Goal: Task Accomplishment & Management: Use online tool/utility

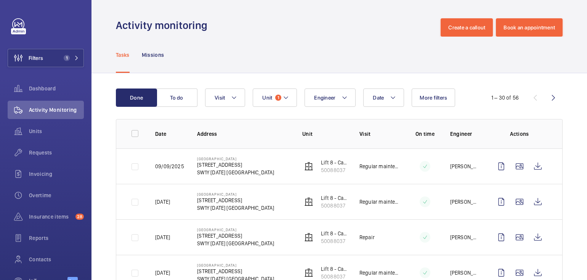
scroll to position [17, 0]
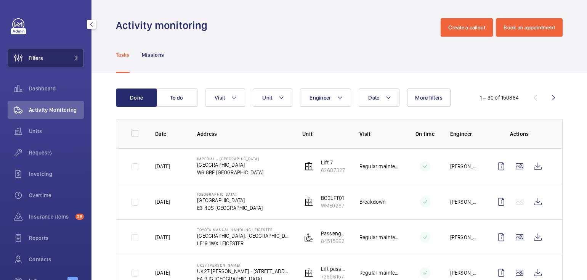
click at [53, 63] on button "Filters" at bounding box center [46, 58] width 76 height 18
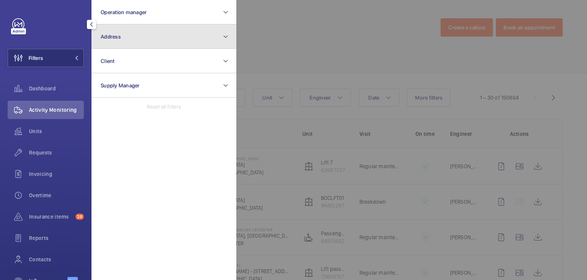
click at [140, 41] on button "Address" at bounding box center [163, 36] width 145 height 24
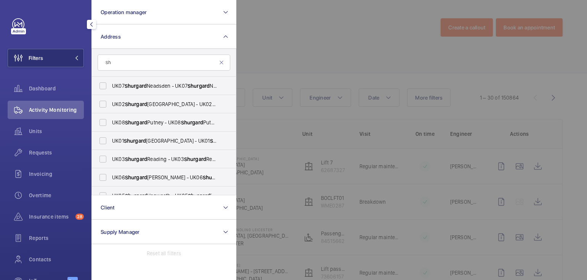
type input "S"
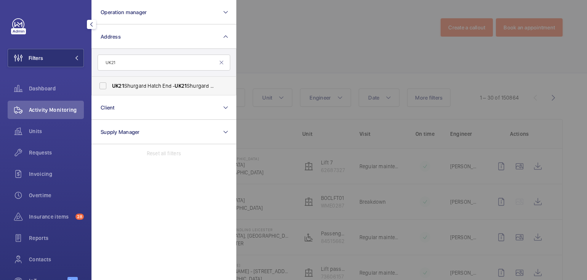
type input "UK21"
click at [155, 87] on span "UK21 Shurgard Hatch End - UK21 Shurgard Hatch End - 3 Chantry Pl, HARROW HA3 6NY" at bounding box center [164, 86] width 105 height 8
click at [111, 87] on input "UK21 Shurgard Hatch End - UK21 Shurgard Hatch End - 3 Chantry Pl, HARROW HA3 6NY" at bounding box center [102, 85] width 15 height 15
checkbox input "true"
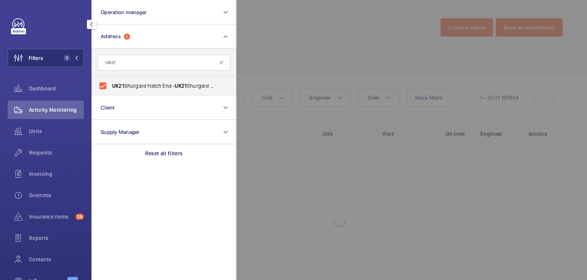
click at [297, 26] on div at bounding box center [529, 140] width 587 height 280
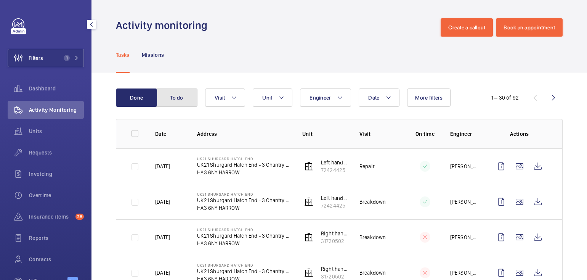
click at [182, 101] on button "To do" at bounding box center [176, 97] width 41 height 18
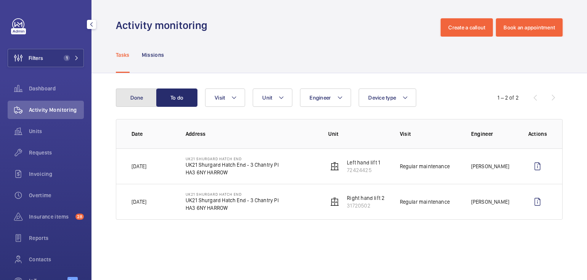
click at [127, 102] on button "Done" at bounding box center [136, 97] width 41 height 18
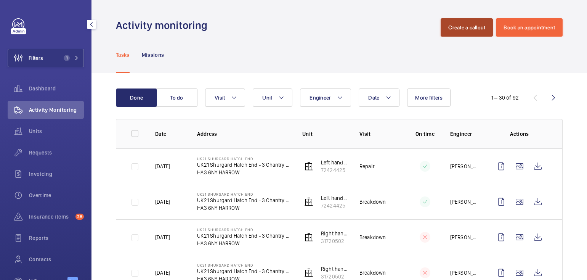
click at [451, 31] on button "Create a callout" at bounding box center [467, 27] width 52 height 18
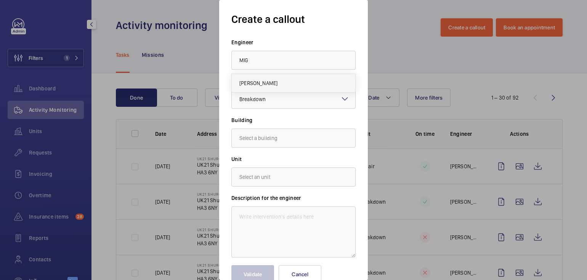
click at [283, 81] on mat-option "Miguel Castillo" at bounding box center [294, 83] width 124 height 18
type input "Miguel Castillo"
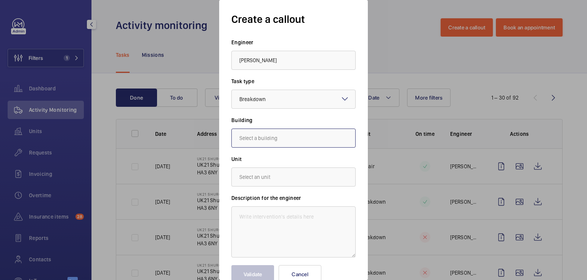
click at [274, 139] on input "text" at bounding box center [293, 137] width 124 height 19
click at [291, 158] on span "UK21 Shurgard Hatch End - 3 Chantry Pl, HA3 6NY HARROW" at bounding box center [279, 161] width 80 height 8
type input "UK21 Shurgard Hatch End - 3 Chantry Pl, HA3 6NY HARROW"
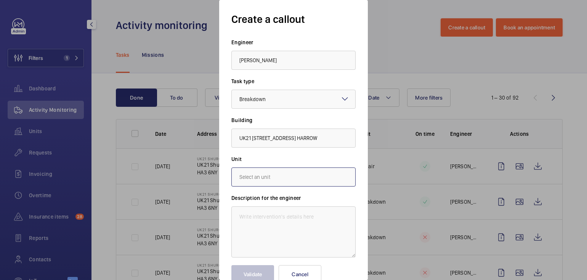
click at [280, 178] on input "text" at bounding box center [293, 176] width 124 height 19
click at [302, 215] on span "31720502 - Right hand lift 2" at bounding box center [272, 219] width 66 height 8
type input "31720502 - Right hand lift 2"
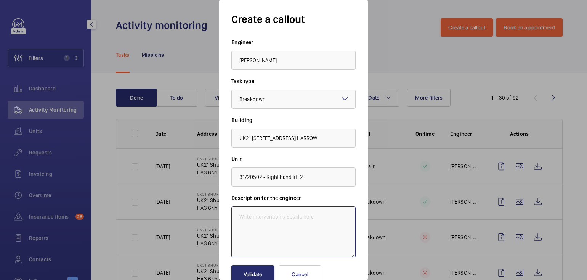
click at [291, 226] on textarea at bounding box center [293, 231] width 124 height 51
type textarea "Lift out of service"
click at [259, 270] on button "Validate" at bounding box center [252, 274] width 43 height 18
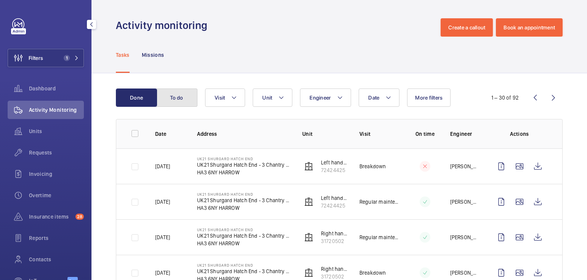
click at [172, 100] on button "To do" at bounding box center [176, 97] width 41 height 18
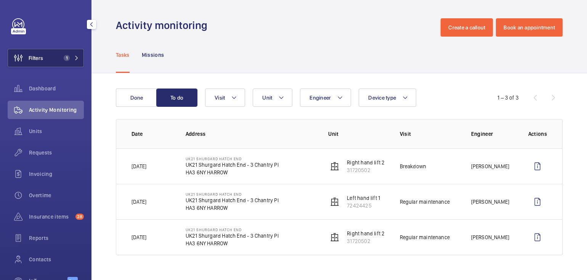
click at [54, 60] on button "Filters 1" at bounding box center [46, 58] width 76 height 18
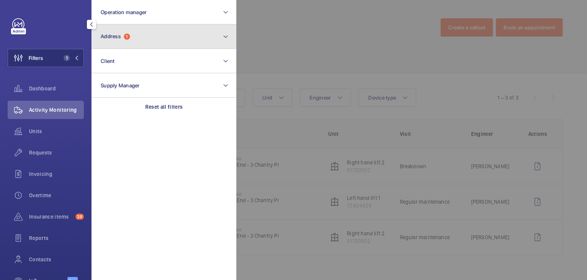
click at [148, 42] on button "Address 1" at bounding box center [163, 36] width 145 height 24
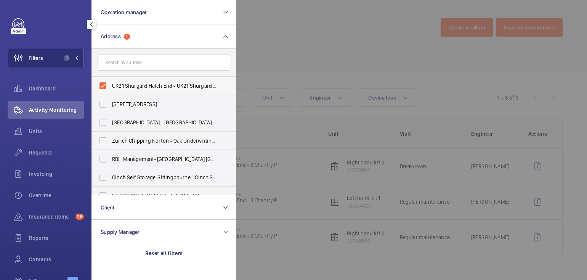
click at [135, 81] on label "UK21 Shurgard Hatch End - UK21 Shurgard Hatch End - 3 Chantry Pl, HARROW HA3 6NY" at bounding box center [158, 86] width 133 height 18
click at [111, 81] on input "UK21 Shurgard Hatch End - UK21 Shurgard Hatch End - 3 Chantry Pl, HARROW HA3 6NY" at bounding box center [102, 85] width 15 height 15
checkbox input "false"
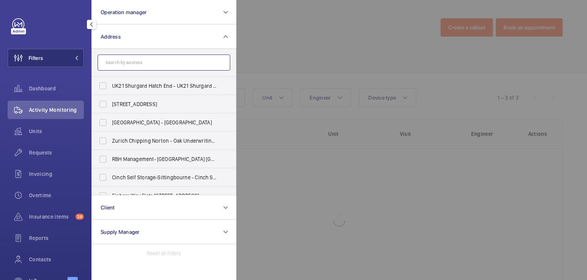
click at [140, 64] on input "text" at bounding box center [164, 63] width 133 height 16
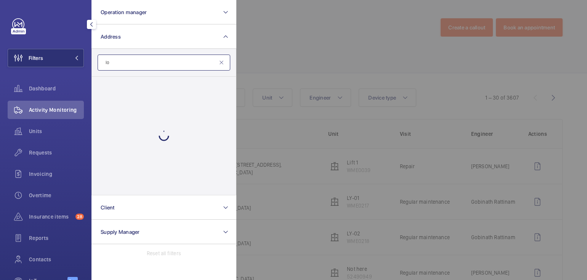
type input "l"
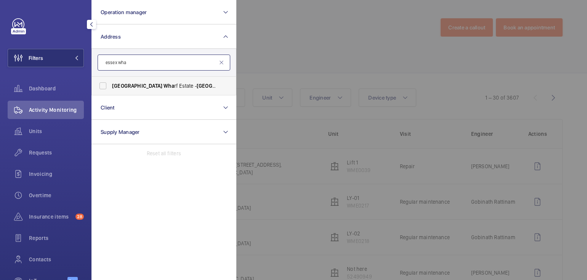
type input "essex wha"
click at [149, 88] on span "Essex Wha rf Estate - Essex Wha rf, LONDON E5 9HP" at bounding box center [164, 86] width 105 height 8
click at [111, 88] on input "Essex Wha rf Estate - Essex Wha rf, LONDON E5 9HP" at bounding box center [102, 85] width 15 height 15
checkbox input "true"
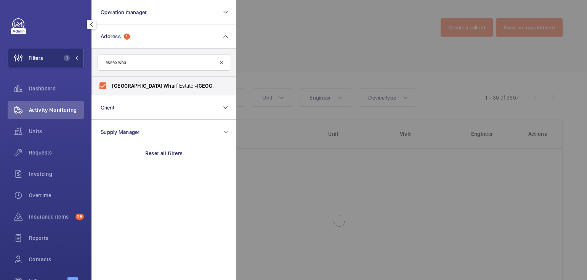
click at [298, 50] on div at bounding box center [529, 140] width 587 height 280
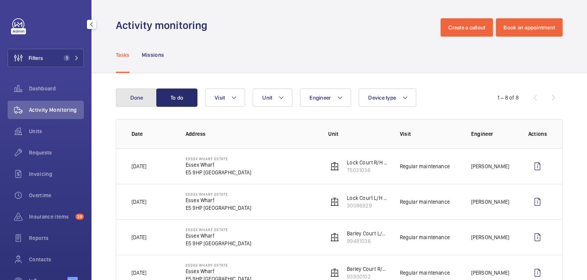
click at [140, 98] on button "Done" at bounding box center [136, 97] width 41 height 18
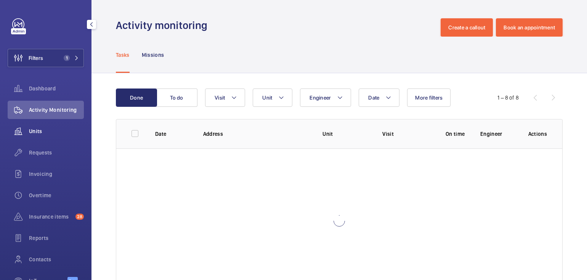
click at [37, 126] on div "Units" at bounding box center [46, 131] width 76 height 18
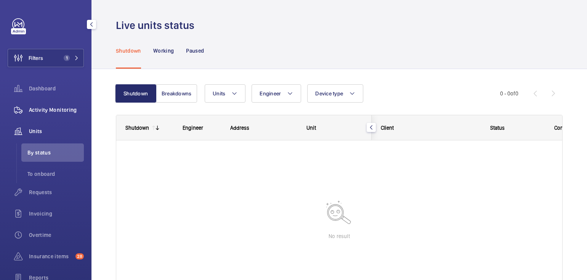
click at [49, 109] on span "Activity Monitoring" at bounding box center [56, 110] width 55 height 8
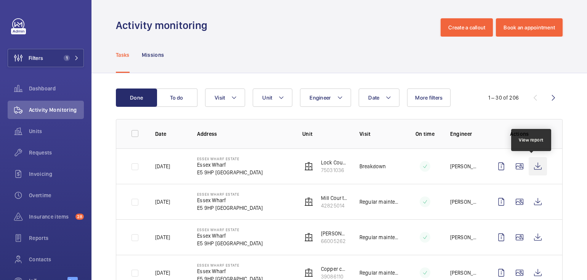
click at [534, 168] on wm-front-icon-button at bounding box center [538, 166] width 18 height 18
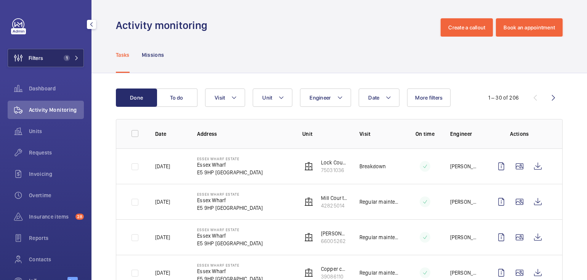
click at [64, 58] on span "1" at bounding box center [67, 58] width 6 height 6
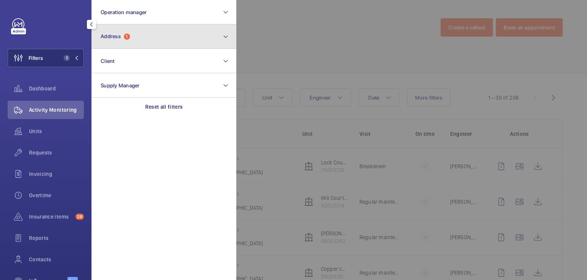
click at [117, 42] on button "Address 1" at bounding box center [163, 36] width 145 height 24
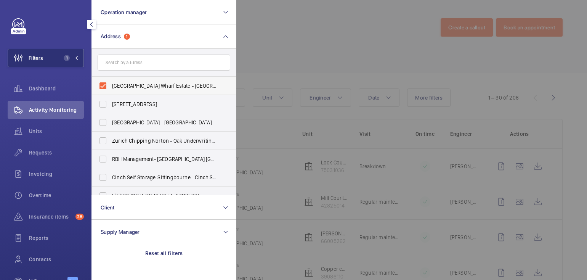
click at [133, 86] on span "Essex Wharf Estate - Essex Wharf, LONDON E5 9HP" at bounding box center [164, 86] width 105 height 8
click at [111, 86] on input "Essex Wharf Estate - Essex Wharf, LONDON E5 9HP" at bounding box center [102, 85] width 15 height 15
checkbox input "false"
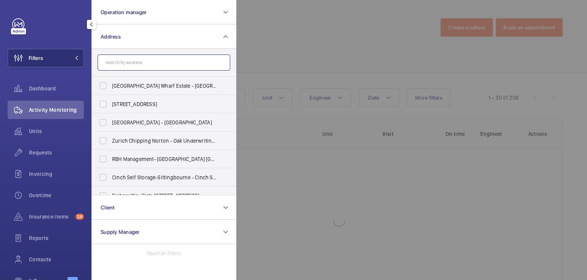
click at [129, 66] on input "text" at bounding box center [164, 63] width 133 height 16
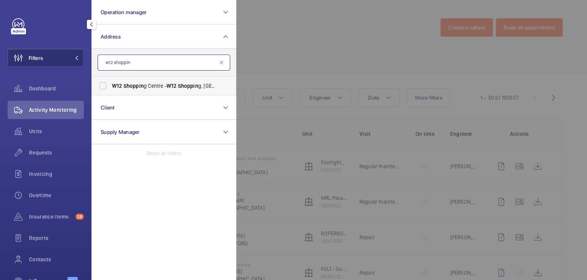
type input "w12 shoppin"
drag, startPoint x: 154, startPoint y: 86, endPoint x: 281, endPoint y: 58, distance: 130.8
click at [154, 86] on span "W12 Shoppin g Centre - W12 Shoppin g, LONDON W12 8PP" at bounding box center [164, 86] width 105 height 8
click at [111, 86] on input "W12 Shoppin g Centre - W12 Shoppin g, LONDON W12 8PP" at bounding box center [102, 85] width 15 height 15
checkbox input "true"
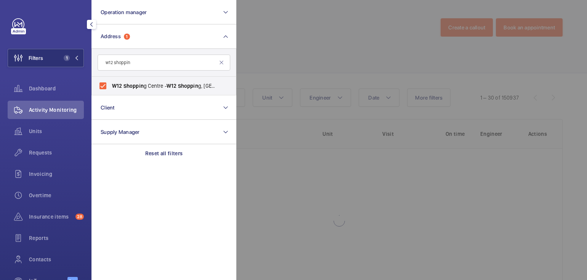
click at [358, 44] on div at bounding box center [529, 140] width 587 height 280
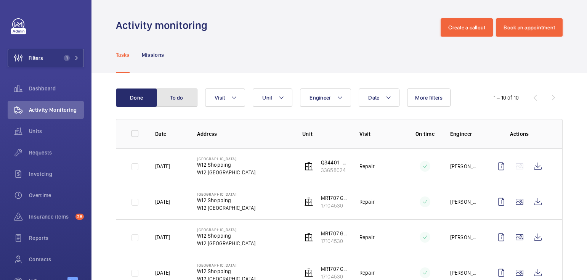
click at [174, 92] on button "To do" at bounding box center [176, 97] width 41 height 18
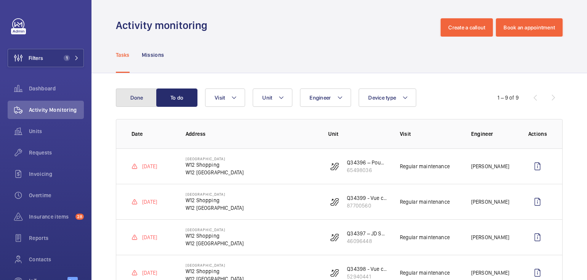
click at [140, 95] on button "Done" at bounding box center [136, 97] width 41 height 18
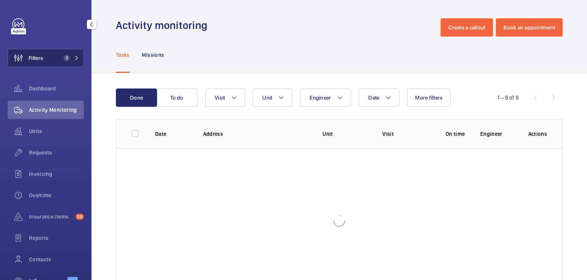
click at [35, 55] on span "Filters" at bounding box center [36, 58] width 14 height 8
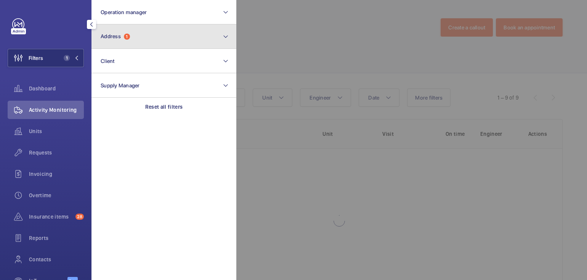
click at [165, 40] on button "Address 1" at bounding box center [163, 36] width 145 height 24
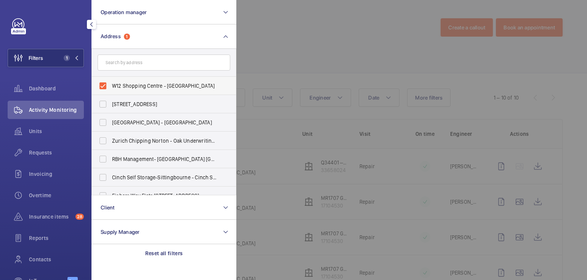
click at [124, 83] on span "W12 Shopping Centre - W12 Shopping, LONDON W12 8PP" at bounding box center [164, 86] width 105 height 8
click at [111, 83] on input "W12 Shopping Centre - W12 Shopping, LONDON W12 8PP" at bounding box center [102, 85] width 15 height 15
checkbox input "false"
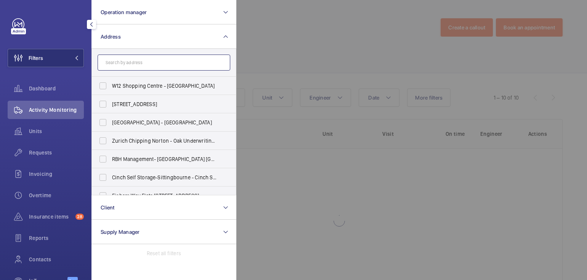
click at [140, 66] on input "text" at bounding box center [164, 63] width 133 height 16
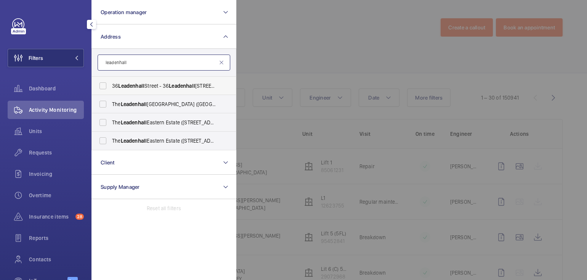
type input "leadenhall"
click at [165, 87] on span "36 Leadenhall Street - 36 Leadenhall St, LONDON EC3A 1AT" at bounding box center [164, 86] width 105 height 8
click at [111, 87] on input "36 Leadenhall Street - 36 Leadenhall St, LONDON EC3A 1AT" at bounding box center [102, 85] width 15 height 15
checkbox input "true"
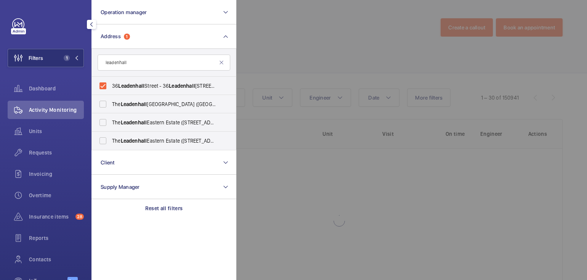
click at [320, 53] on div at bounding box center [529, 140] width 587 height 280
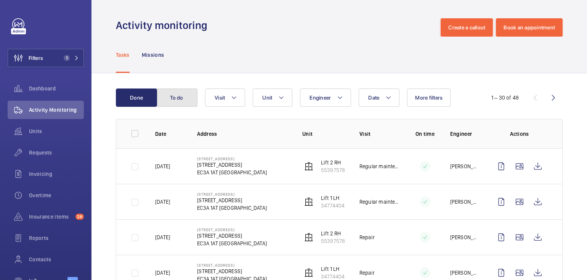
click at [180, 100] on button "To do" at bounding box center [176, 97] width 41 height 18
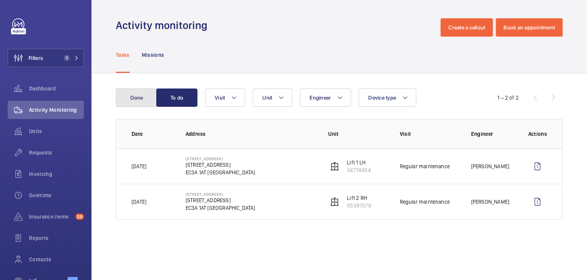
click at [142, 98] on button "Done" at bounding box center [136, 97] width 41 height 18
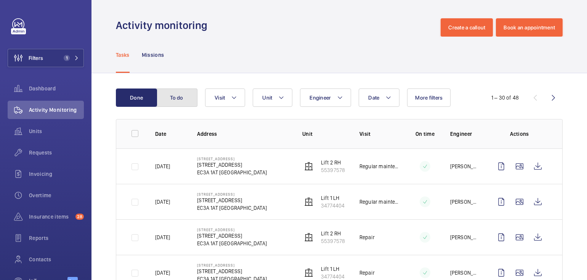
click at [173, 96] on button "To do" at bounding box center [176, 97] width 41 height 18
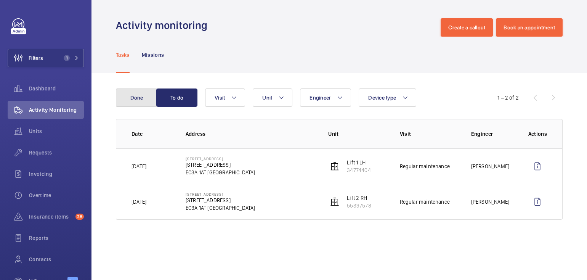
click at [144, 100] on button "Done" at bounding box center [136, 97] width 41 height 18
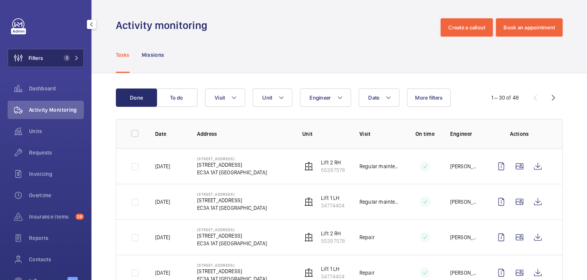
click at [47, 55] on button "Filters 1" at bounding box center [46, 58] width 76 height 18
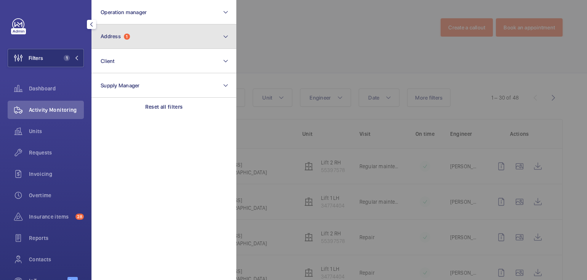
click at [137, 37] on button "Address 1" at bounding box center [163, 36] width 145 height 24
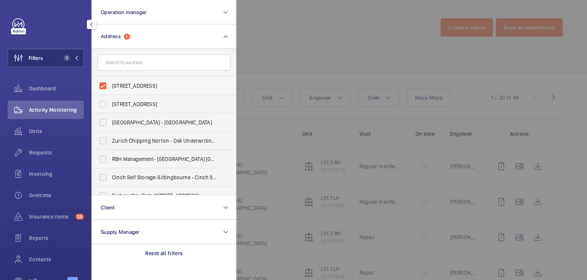
click at [133, 84] on span "36 Leadenhall Street - 36 Leadenhall St, LONDON EC3A 1AT" at bounding box center [164, 86] width 105 height 8
click at [111, 84] on input "36 Leadenhall Street - 36 Leadenhall St, LONDON EC3A 1AT" at bounding box center [102, 85] width 15 height 15
checkbox input "false"
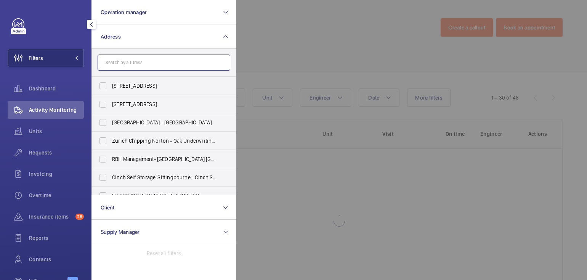
click at [138, 61] on input "text" at bounding box center [164, 63] width 133 height 16
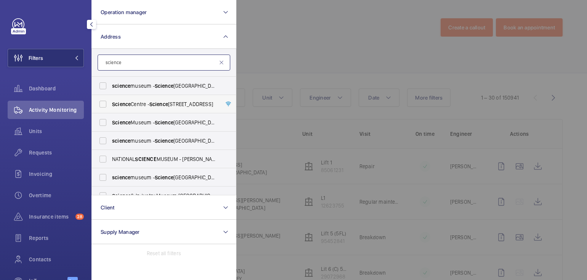
type input "science"
click at [144, 104] on span "Science Centre - Science Centre,, LONDON N7 8DB" at bounding box center [164, 104] width 105 height 8
click at [111, 104] on input "Science Centre - Science Centre,, LONDON N7 8DB" at bounding box center [102, 103] width 15 height 15
checkbox input "true"
click at [296, 36] on div at bounding box center [529, 140] width 587 height 280
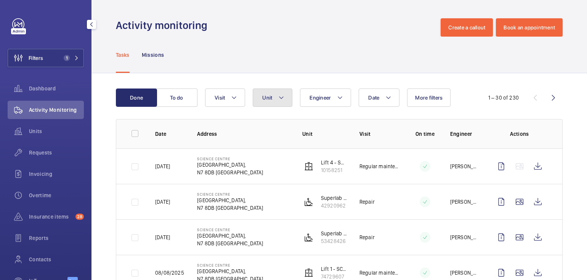
click at [278, 105] on button "Unit" at bounding box center [273, 97] width 40 height 18
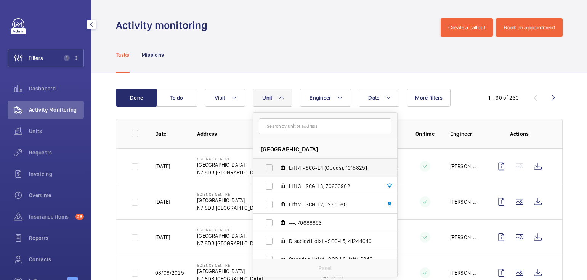
click at [330, 171] on span "Lift 4 - SCG-L4 (Goods), 10158251" at bounding box center [333, 168] width 88 height 8
click at [277, 171] on input "Lift 4 - SCG-L4 (Goods), 10158251" at bounding box center [269, 167] width 15 height 15
checkbox input "true"
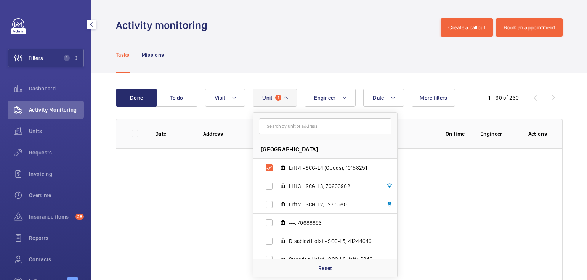
click at [341, 59] on div "Tasks Missions" at bounding box center [339, 55] width 447 height 36
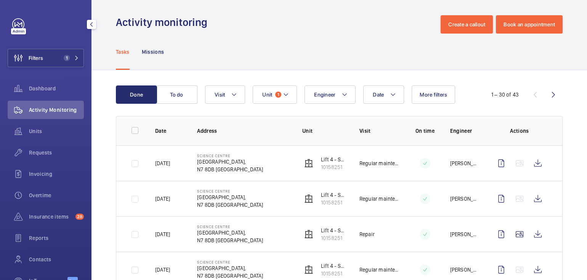
scroll to position [9, 0]
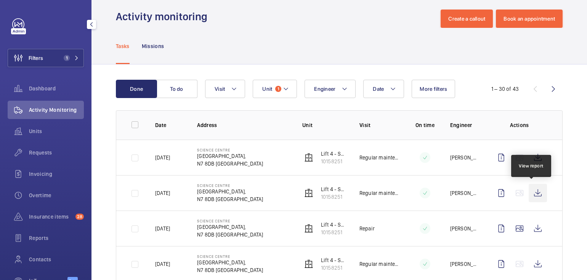
click at [537, 192] on wm-front-icon-button at bounding box center [538, 193] width 18 height 18
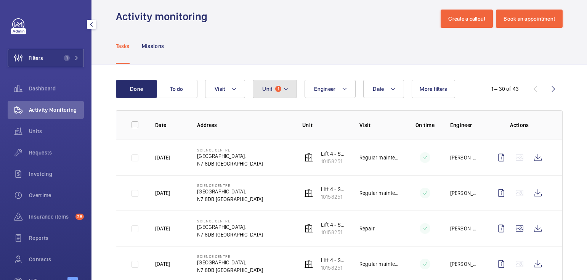
click at [273, 94] on button "Unit 1" at bounding box center [275, 89] width 44 height 18
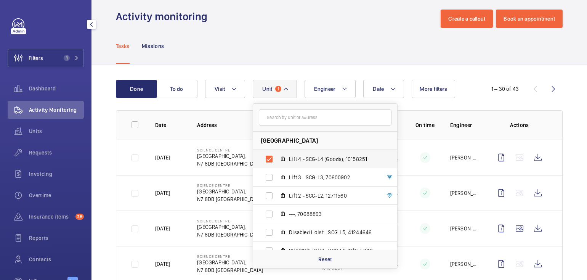
click at [284, 159] on mat-icon at bounding box center [283, 159] width 6 height 6
click at [277, 159] on input "Lift 4 - SCG-L4 (Goods), 10158251" at bounding box center [269, 158] width 15 height 15
checkbox input "false"
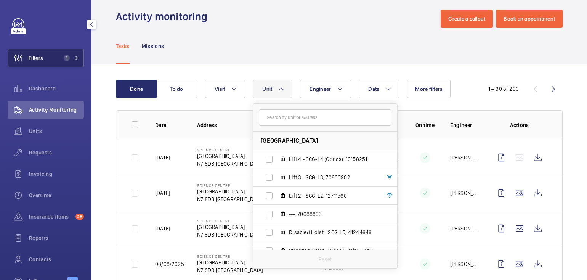
click at [51, 56] on button "Filters 1" at bounding box center [46, 58] width 76 height 18
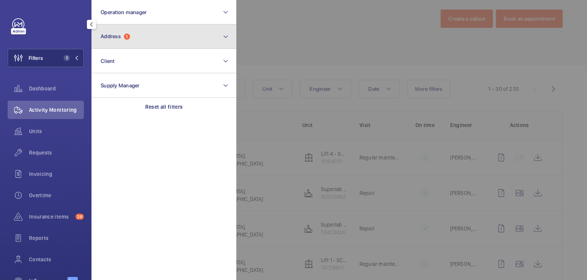
click at [157, 43] on button "Address 1" at bounding box center [163, 36] width 145 height 24
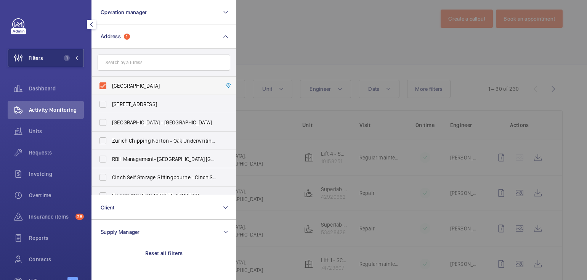
click at [142, 83] on span "Science Centre - Science Centre,, LONDON N7 8DB" at bounding box center [164, 86] width 105 height 8
click at [111, 83] on input "Science Centre - Science Centre,, LONDON N7 8DB" at bounding box center [102, 85] width 15 height 15
checkbox input "false"
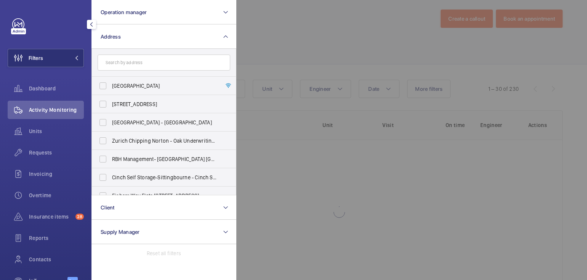
click at [348, 37] on div at bounding box center [529, 140] width 587 height 280
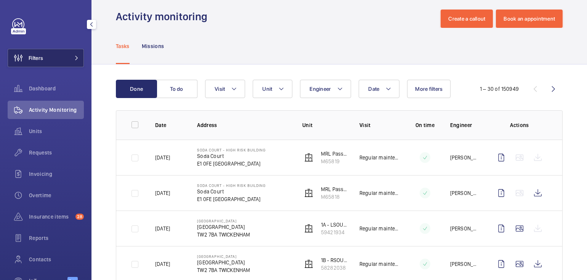
click at [48, 50] on button "Filters" at bounding box center [46, 58] width 76 height 18
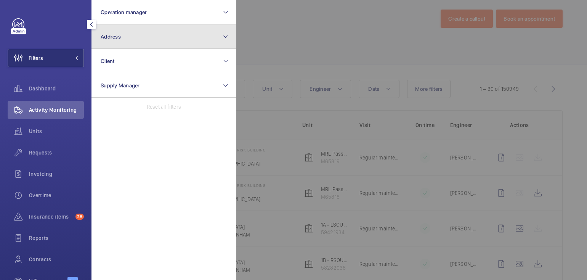
click at [101, 41] on button "Address" at bounding box center [163, 36] width 145 height 24
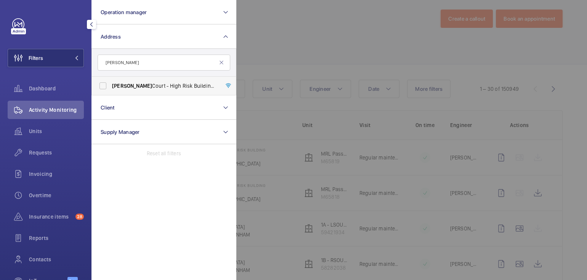
type input "freeman"
click at [157, 89] on span "Freeman Court - High Risk Building - Freeman Court, LONDON CM1 1LA" at bounding box center [164, 86] width 105 height 8
click at [111, 89] on input "Freeman Court - High Risk Building - Freeman Court, LONDON CM1 1LA" at bounding box center [102, 85] width 15 height 15
checkbox input "true"
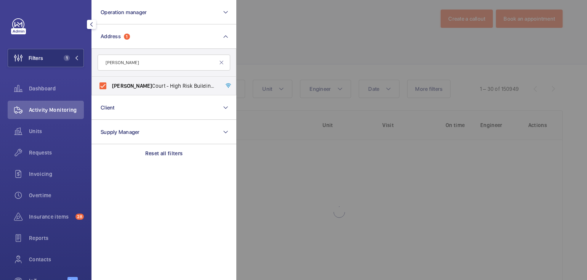
click at [308, 56] on div at bounding box center [529, 140] width 587 height 280
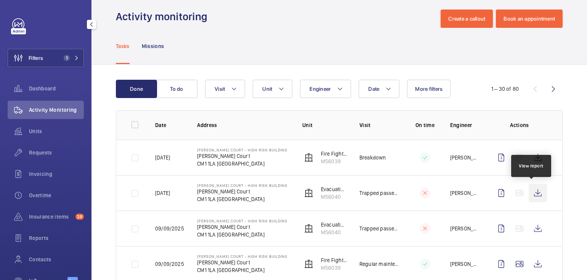
click at [536, 192] on wm-front-icon-button at bounding box center [538, 193] width 18 height 18
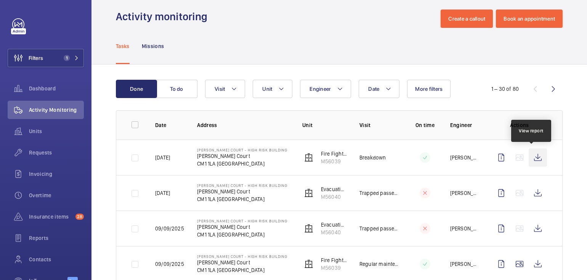
click at [530, 156] on wm-front-icon-button at bounding box center [538, 157] width 18 height 18
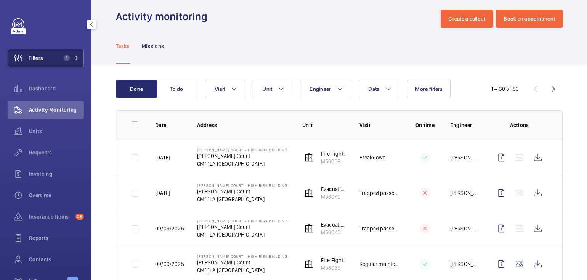
click at [61, 57] on span "1" at bounding box center [65, 58] width 9 height 6
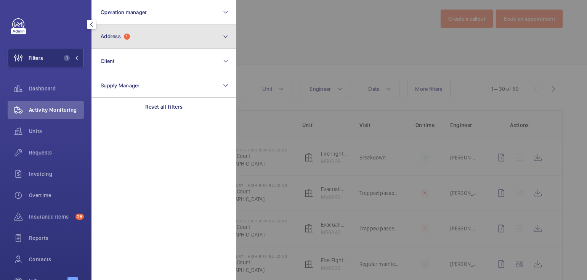
click at [135, 40] on button "Address 1" at bounding box center [163, 36] width 145 height 24
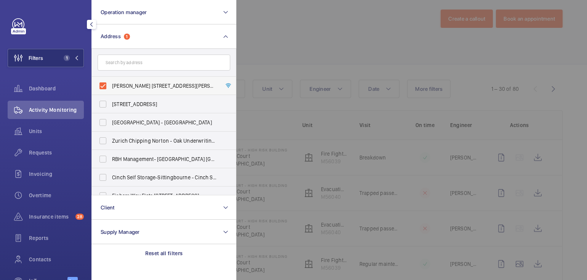
click at [141, 82] on span "Freeman Court - High Risk Building - Freeman Court, LONDON CM1 1LA" at bounding box center [164, 86] width 105 height 8
click at [111, 82] on input "Freeman Court - High Risk Building - Freeman Court, LONDON CM1 1LA" at bounding box center [102, 85] width 15 height 15
checkbox input "false"
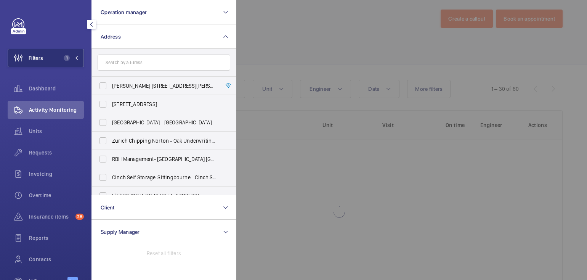
click at [292, 46] on div at bounding box center [529, 140] width 587 height 280
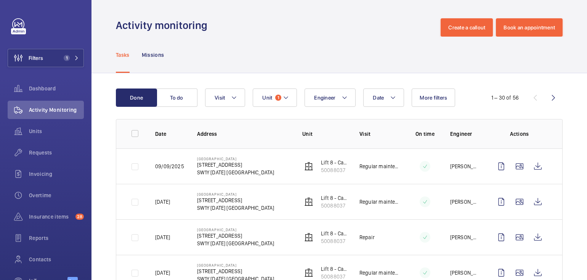
scroll to position [17, 0]
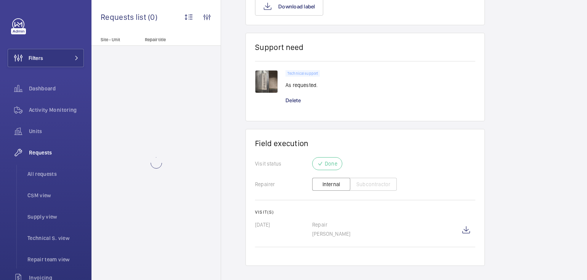
scroll to position [674, 0]
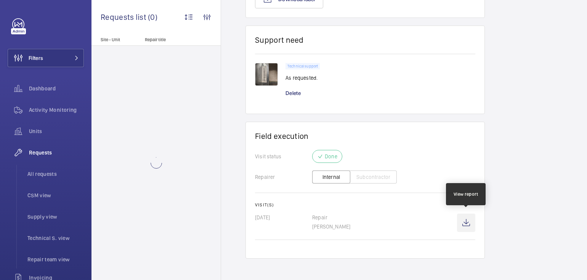
click at [465, 223] on wm-front-icon-button at bounding box center [466, 222] width 18 height 18
